Goal: Task Accomplishment & Management: Manage account settings

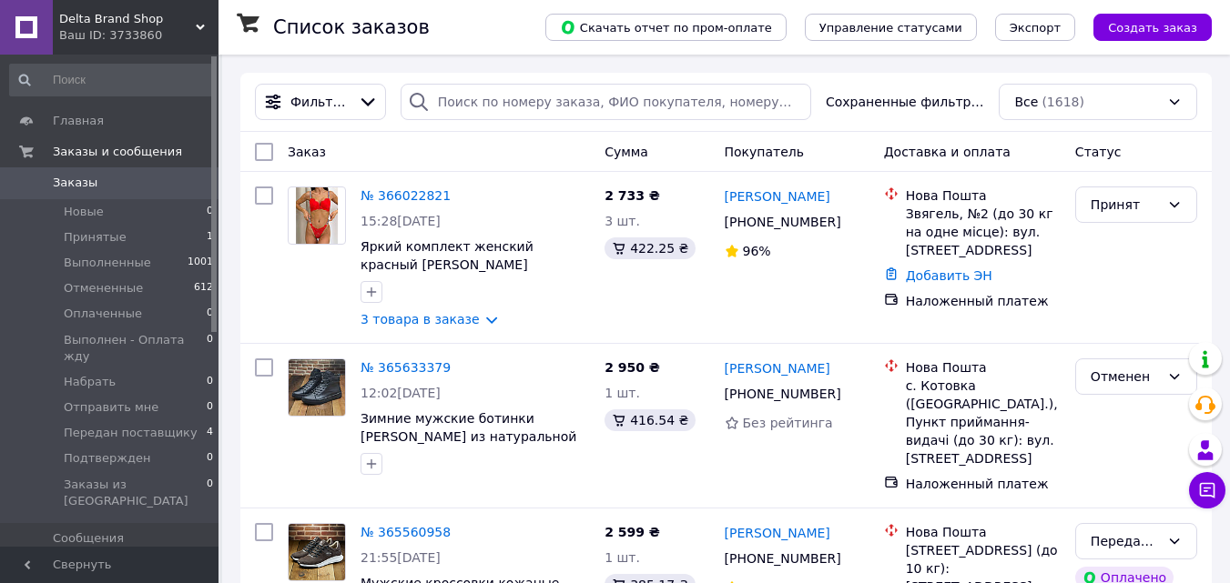
click at [68, 19] on span "Delta Brand Shop" at bounding box center [127, 19] width 137 height 16
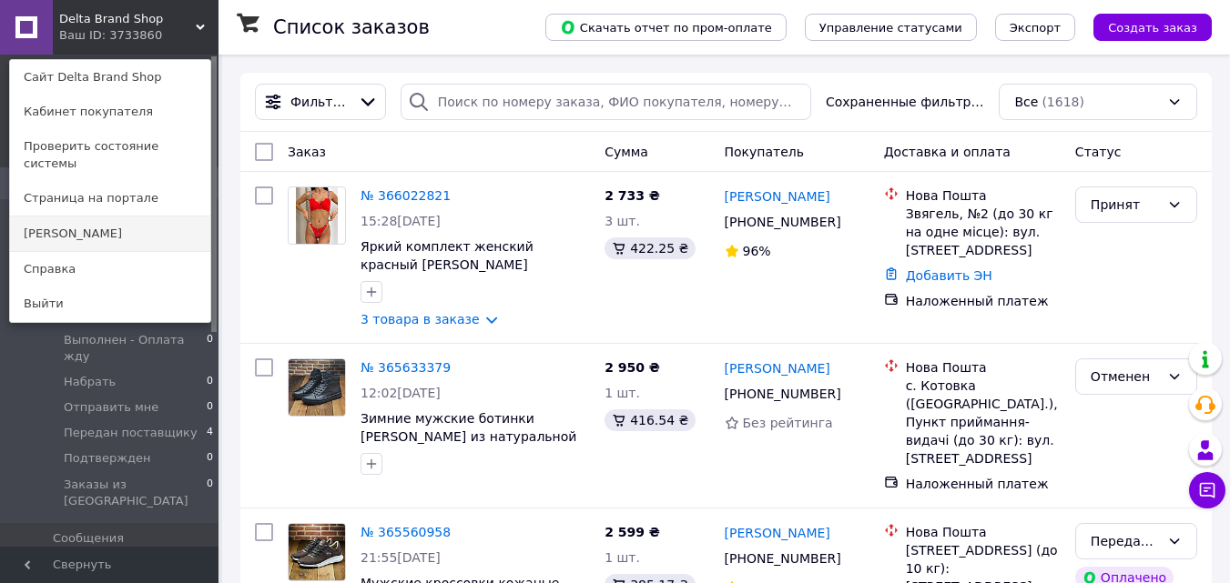
click at [74, 217] on link "[PERSON_NAME]" at bounding box center [110, 234] width 200 height 35
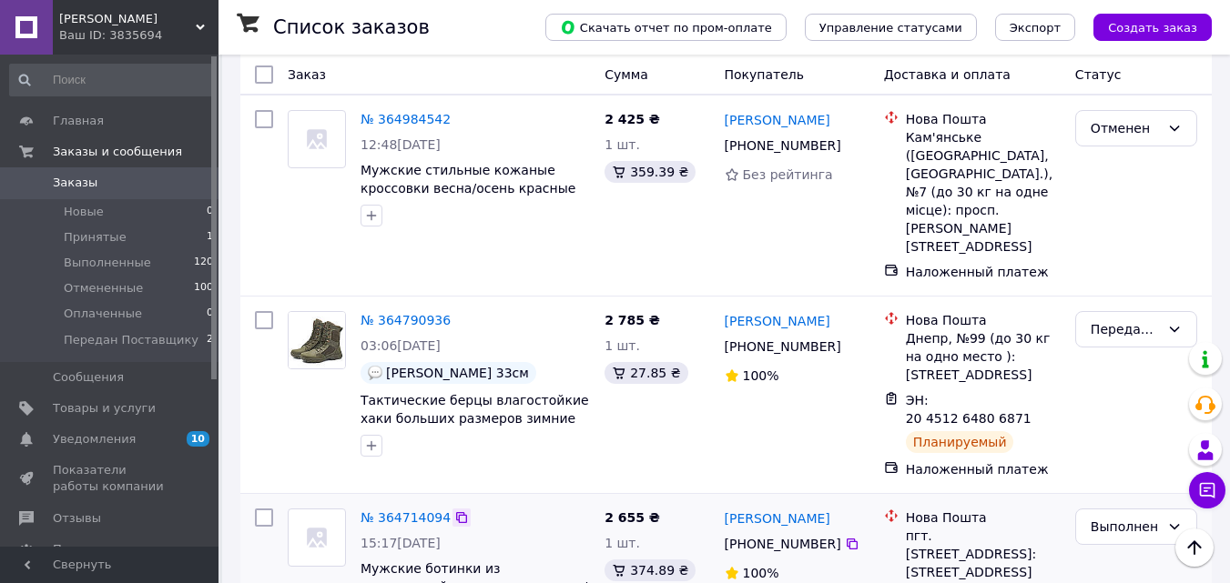
scroll to position [910, 0]
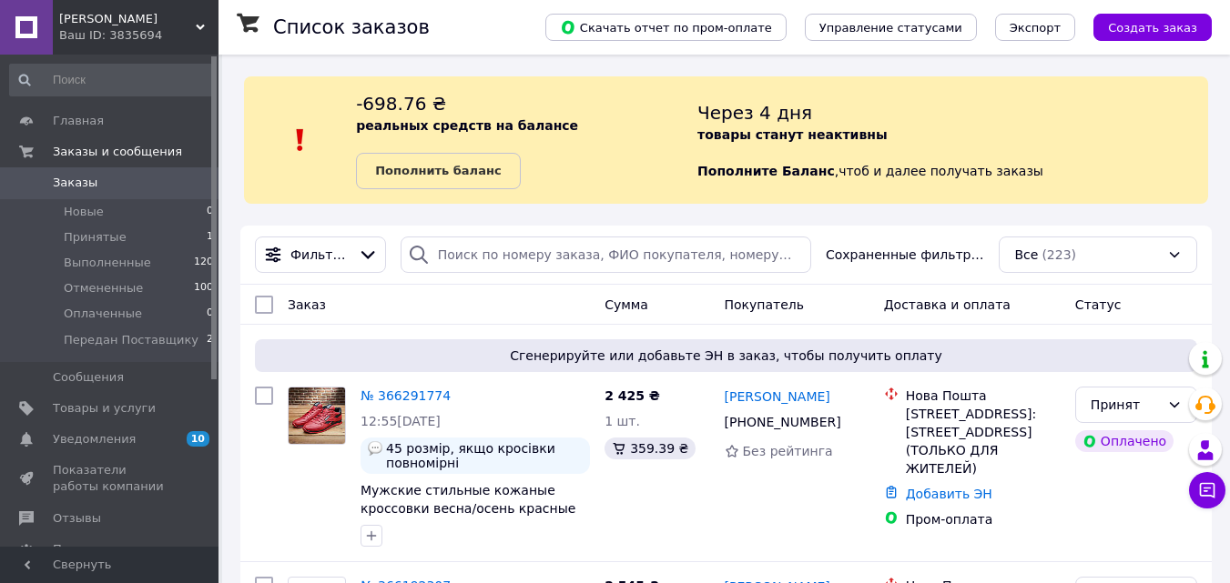
click at [78, 19] on span "[PERSON_NAME]" at bounding box center [127, 19] width 137 height 16
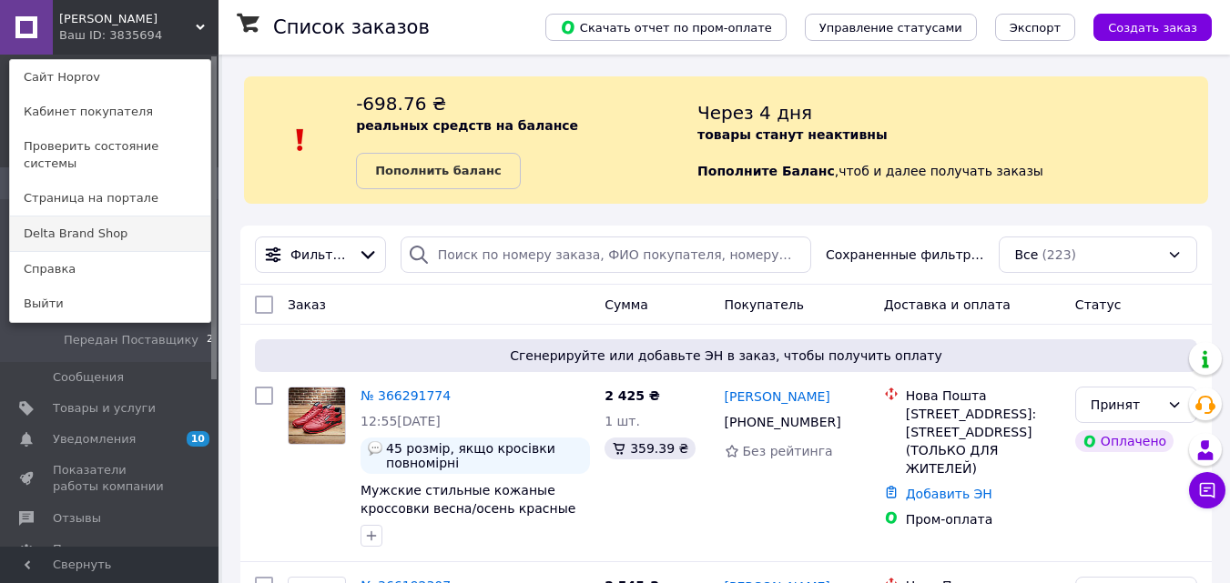
click at [57, 217] on link "Delta Brand Shop" at bounding box center [110, 234] width 200 height 35
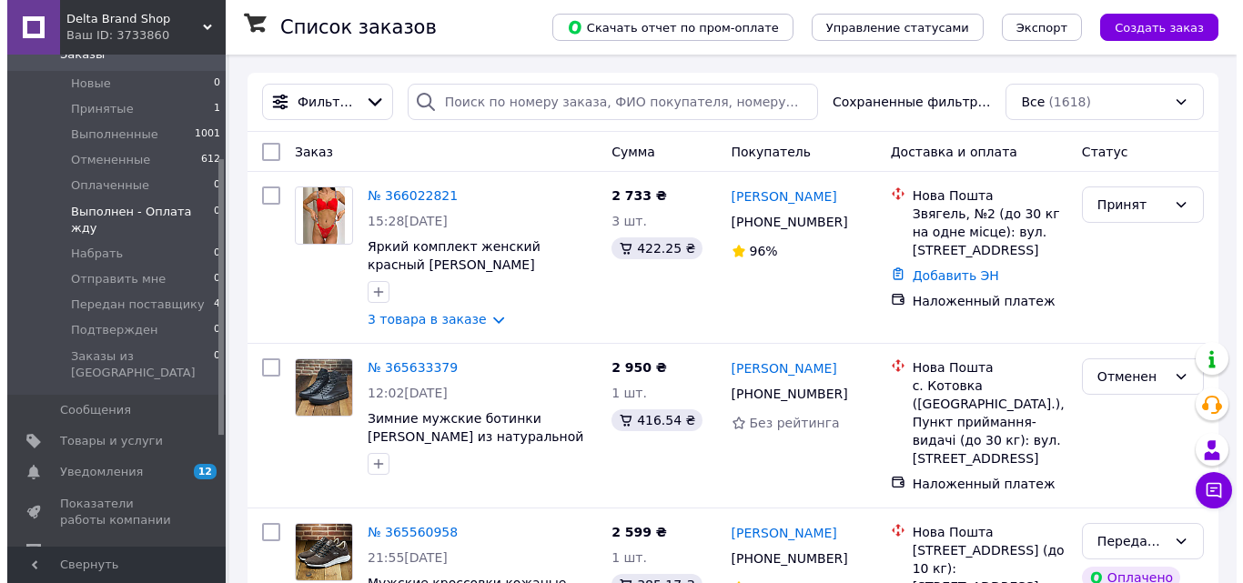
scroll to position [364, 0]
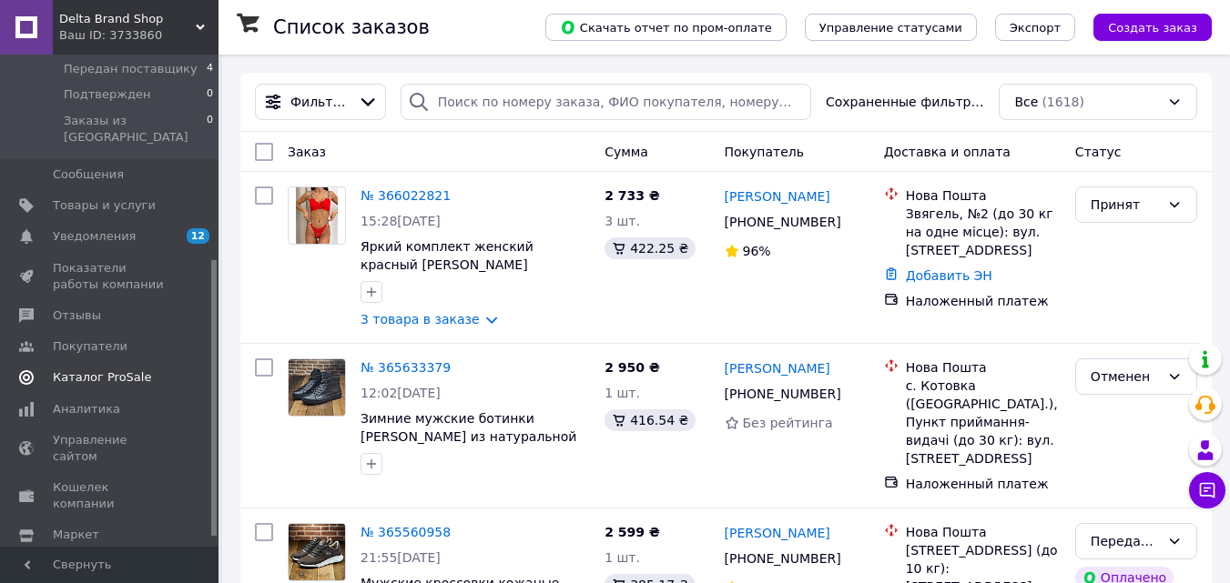
click at [77, 369] on span "Каталог ProSale" at bounding box center [102, 377] width 98 height 16
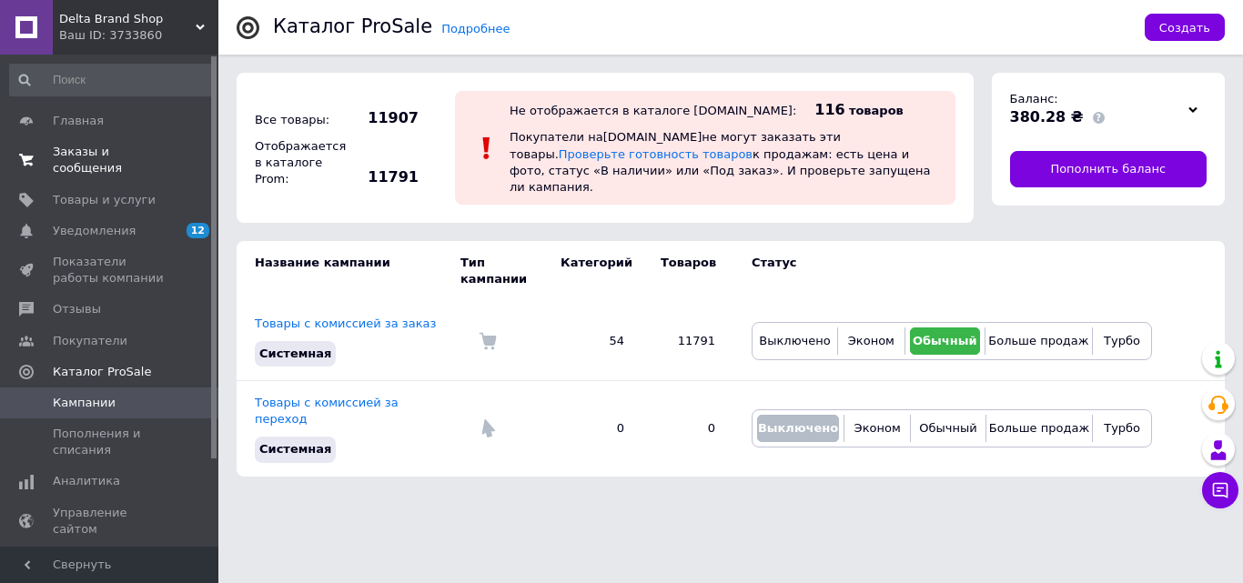
click at [97, 147] on span "Заказы и сообщения" at bounding box center [111, 160] width 116 height 33
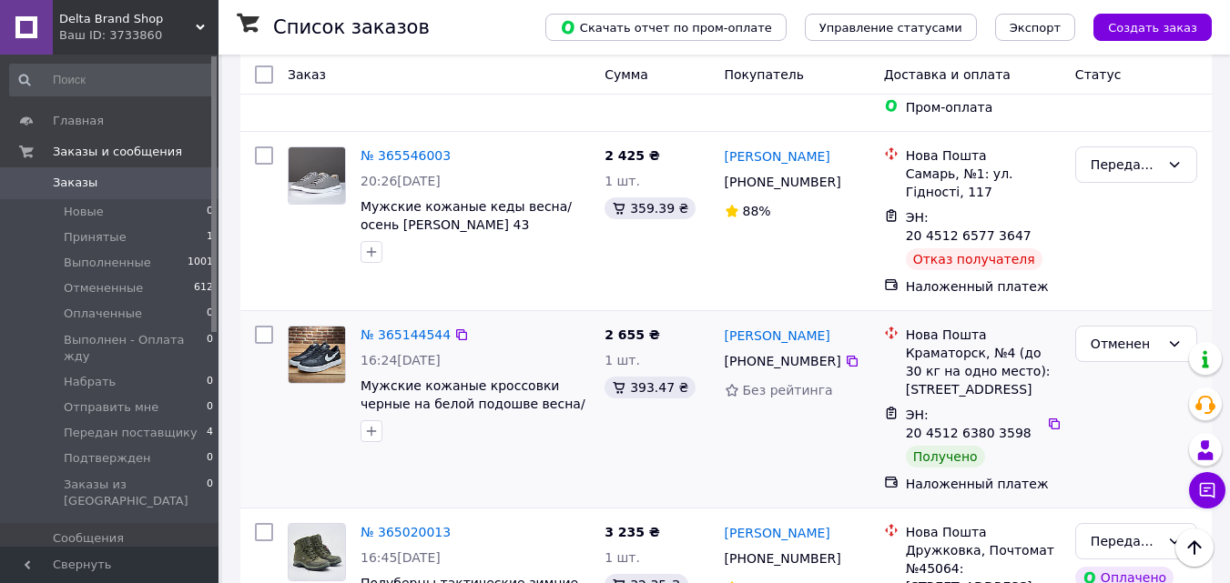
scroll to position [546, 0]
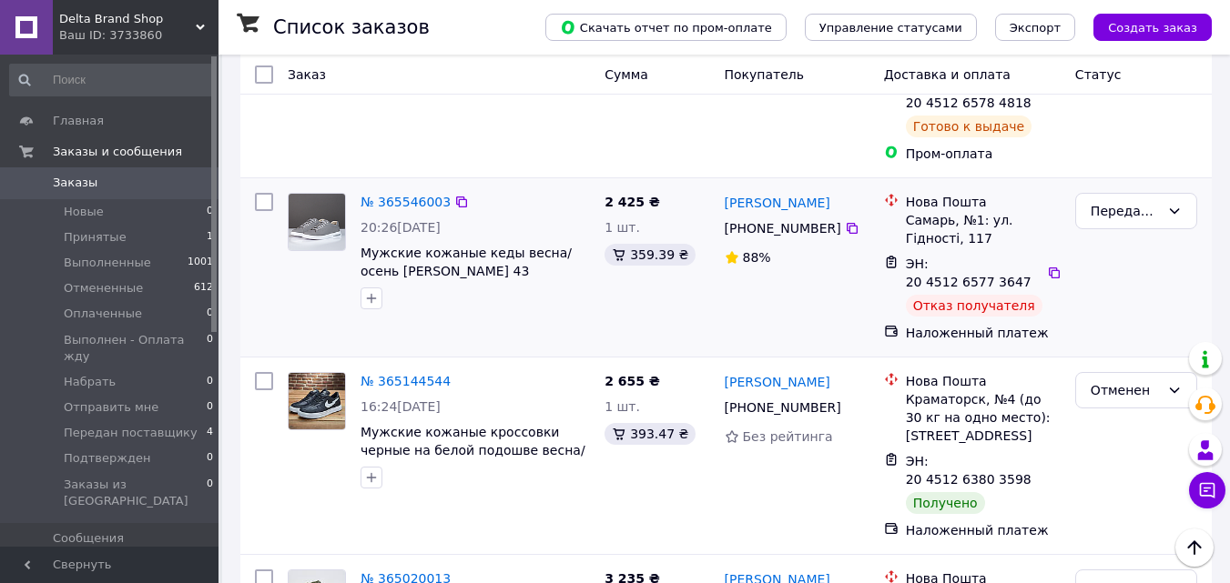
click at [317, 194] on img at bounding box center [317, 222] width 56 height 56
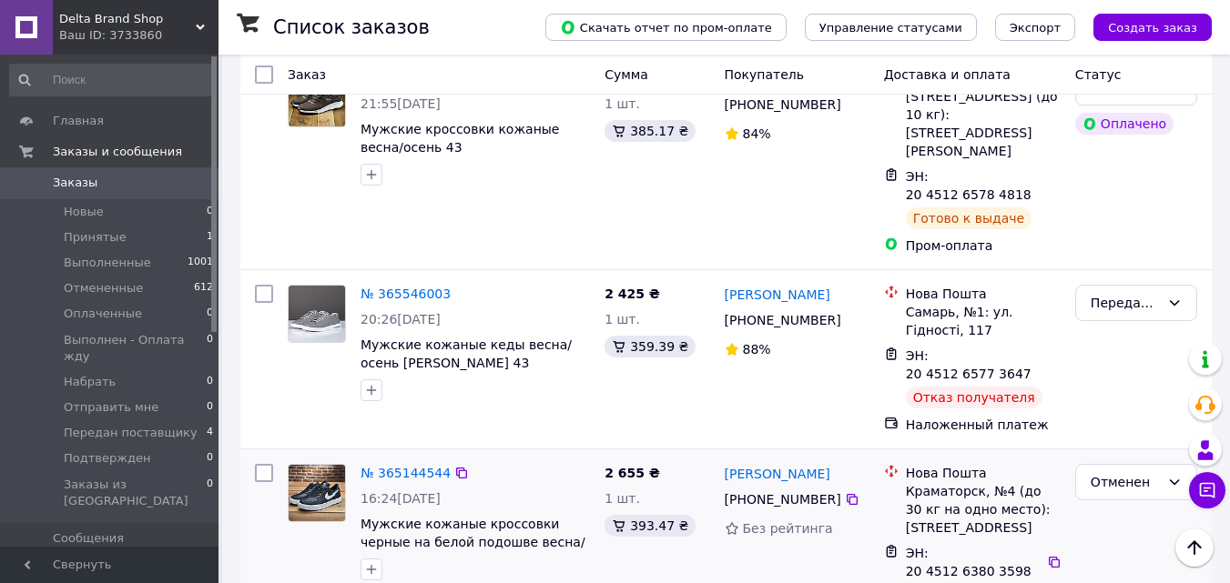
scroll to position [455, 0]
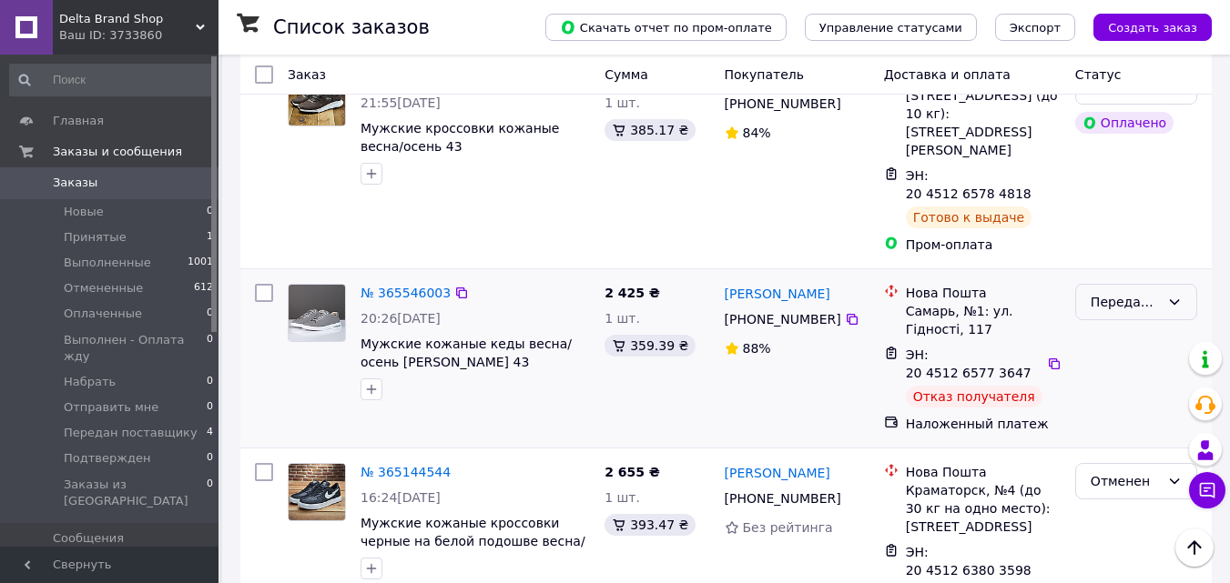
click at [1114, 292] on div "Передан поставщику" at bounding box center [1124, 302] width 69 height 20
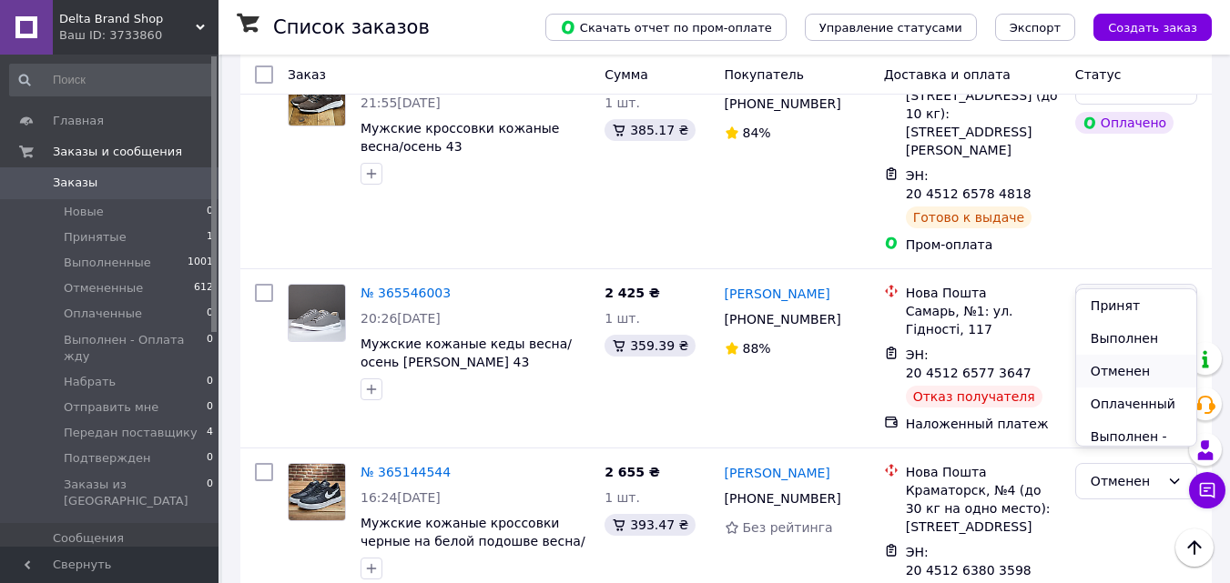
click at [1120, 369] on li "Отменен" at bounding box center [1136, 371] width 120 height 33
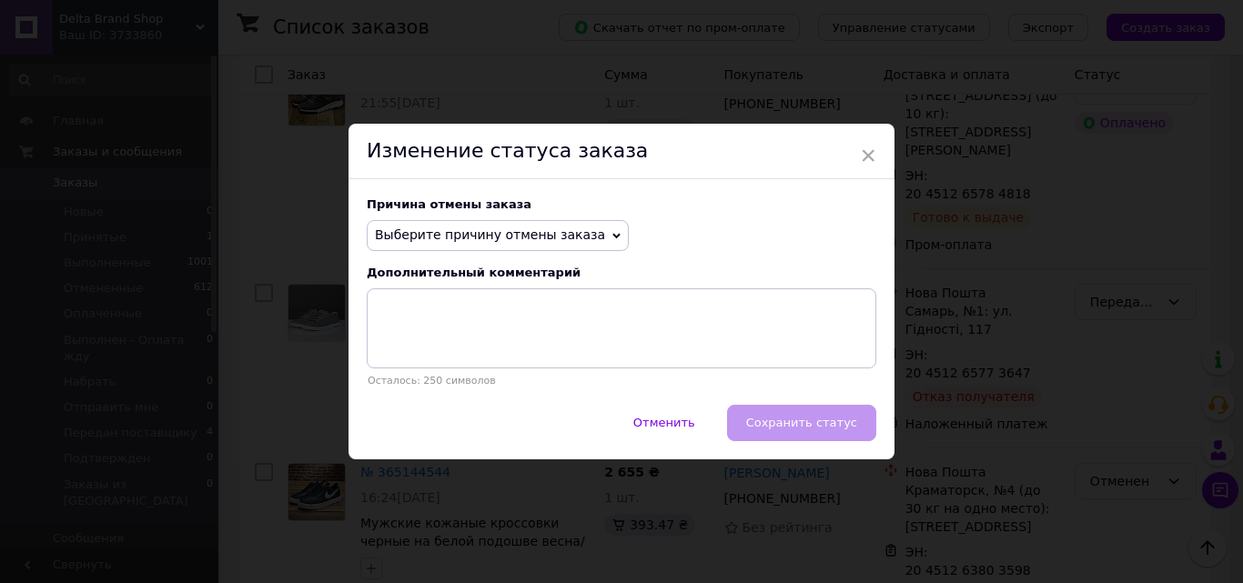
click at [415, 233] on span "Выберите причину отмены заказа" at bounding box center [490, 235] width 230 height 15
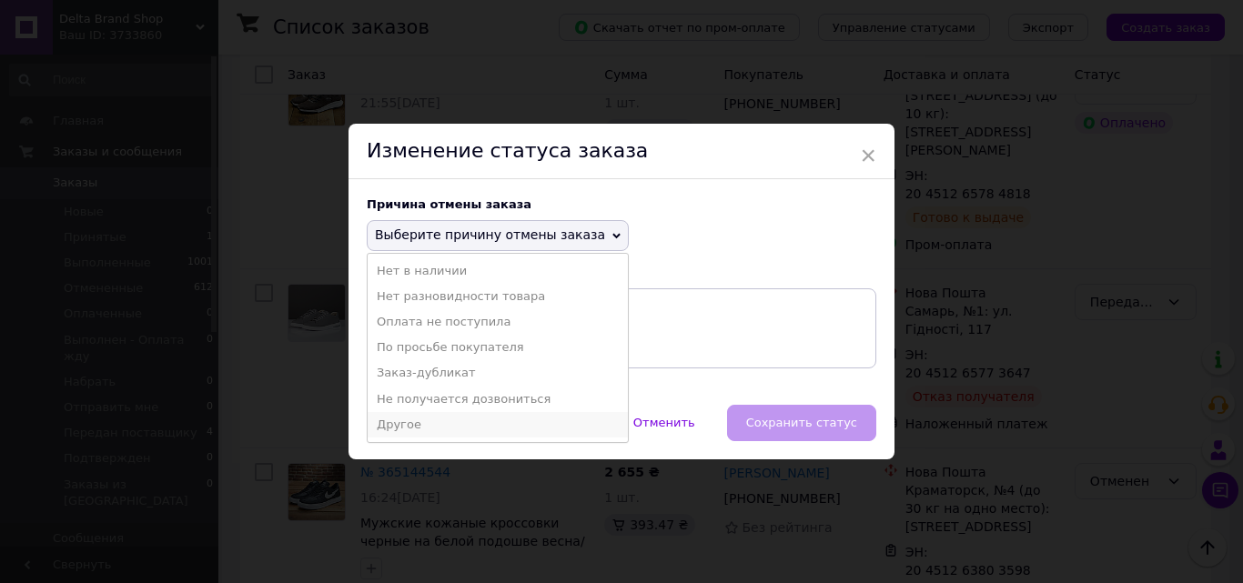
click at [412, 421] on li "Другое" at bounding box center [498, 424] width 260 height 25
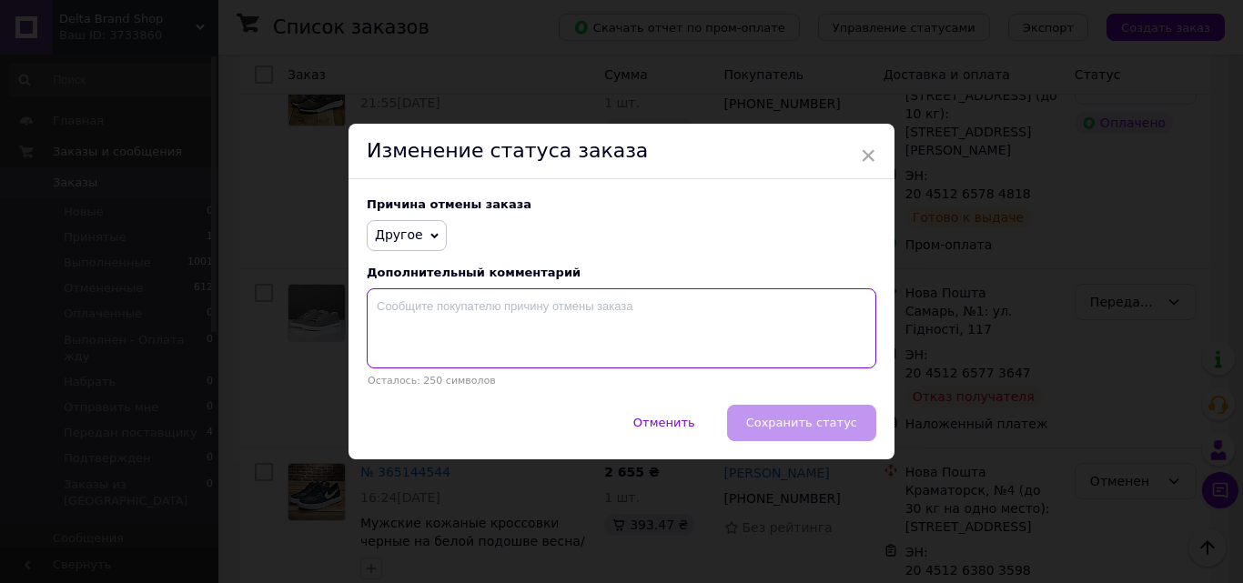
click at [422, 306] on textarea at bounding box center [622, 329] width 510 height 80
type textarea "отказ получателя."
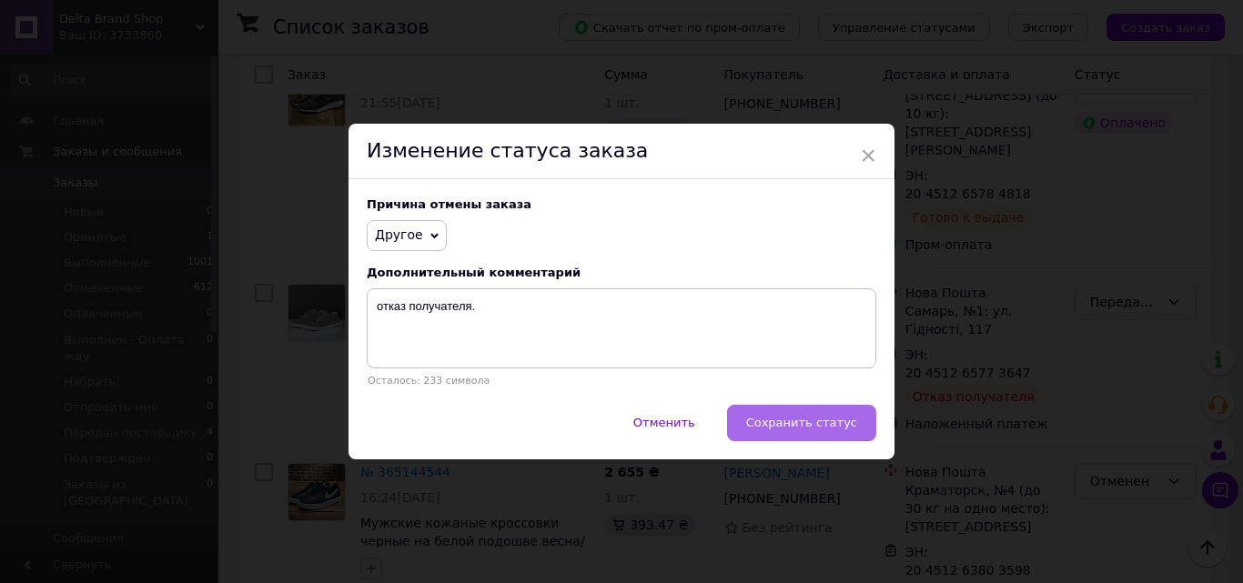
click at [804, 420] on span "Сохранить статус" at bounding box center [801, 423] width 111 height 14
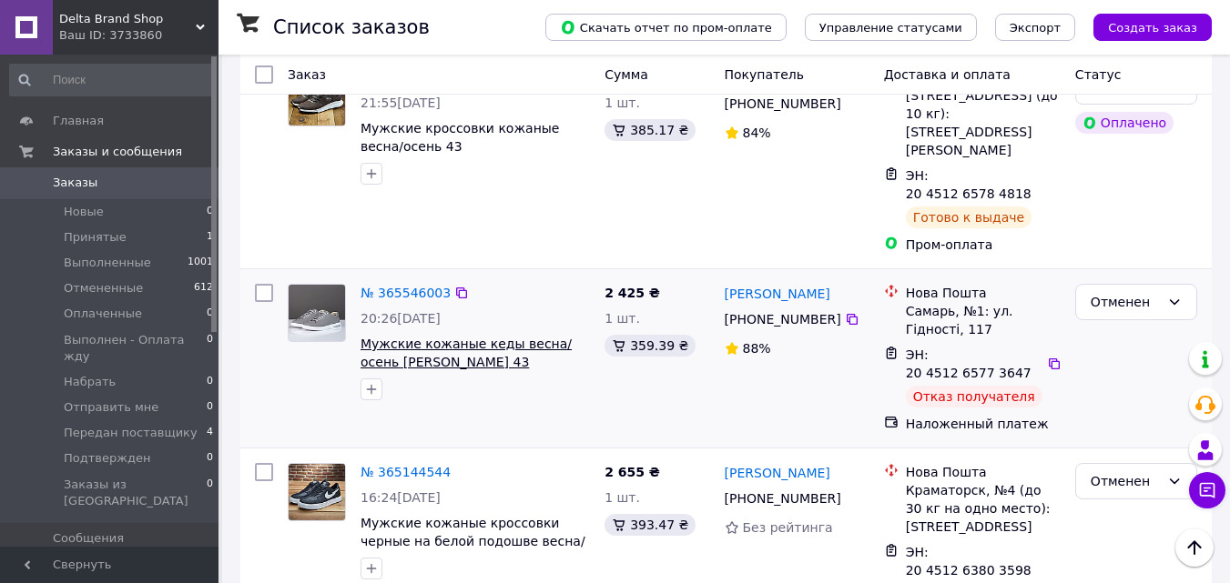
scroll to position [546, 0]
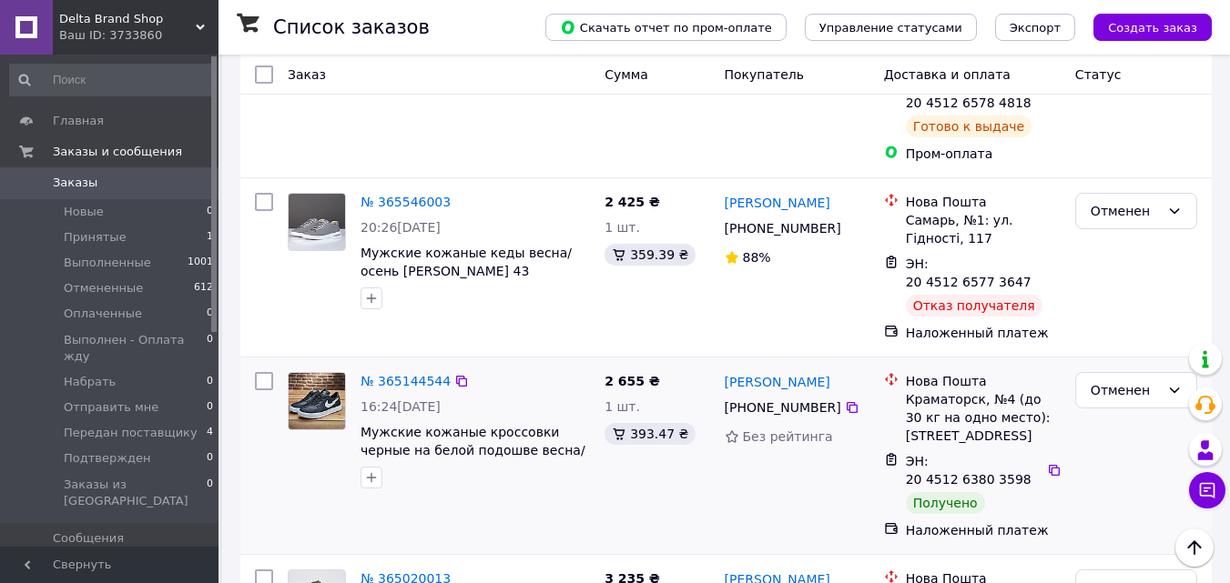
click at [319, 373] on img at bounding box center [317, 401] width 56 height 56
